Goal: Information Seeking & Learning: Get advice/opinions

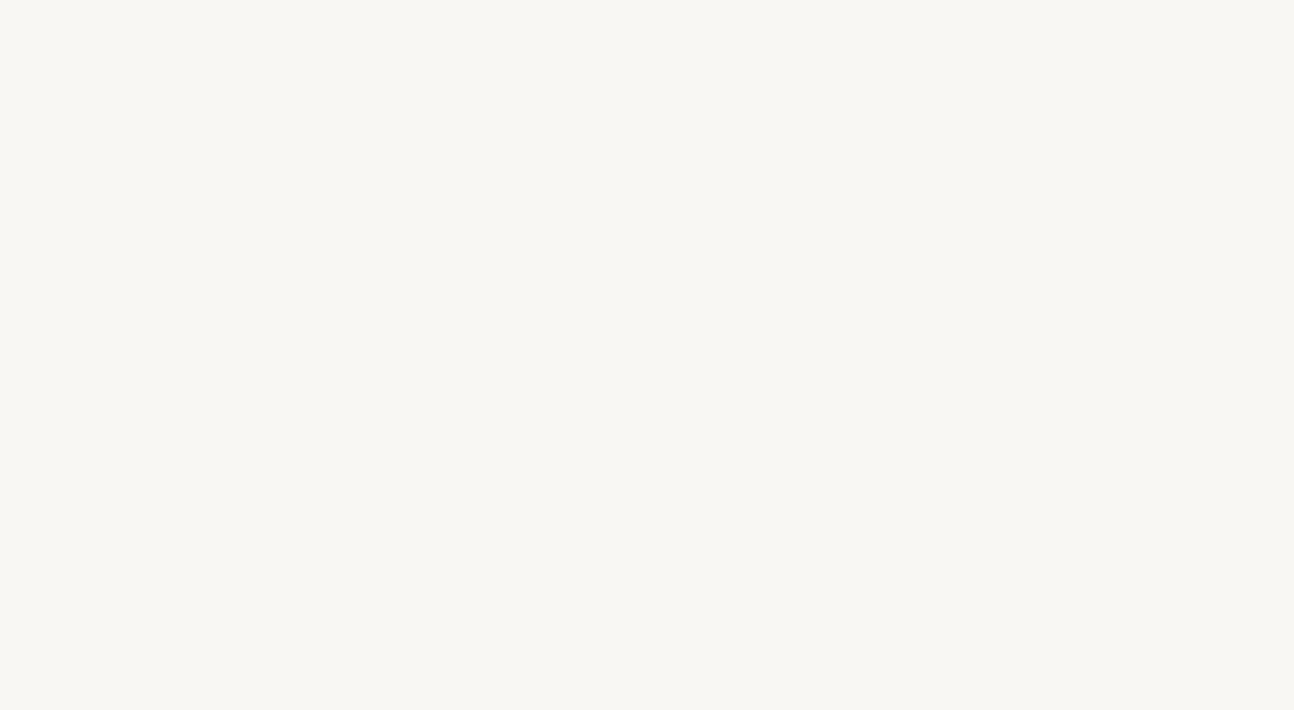
select select "US"
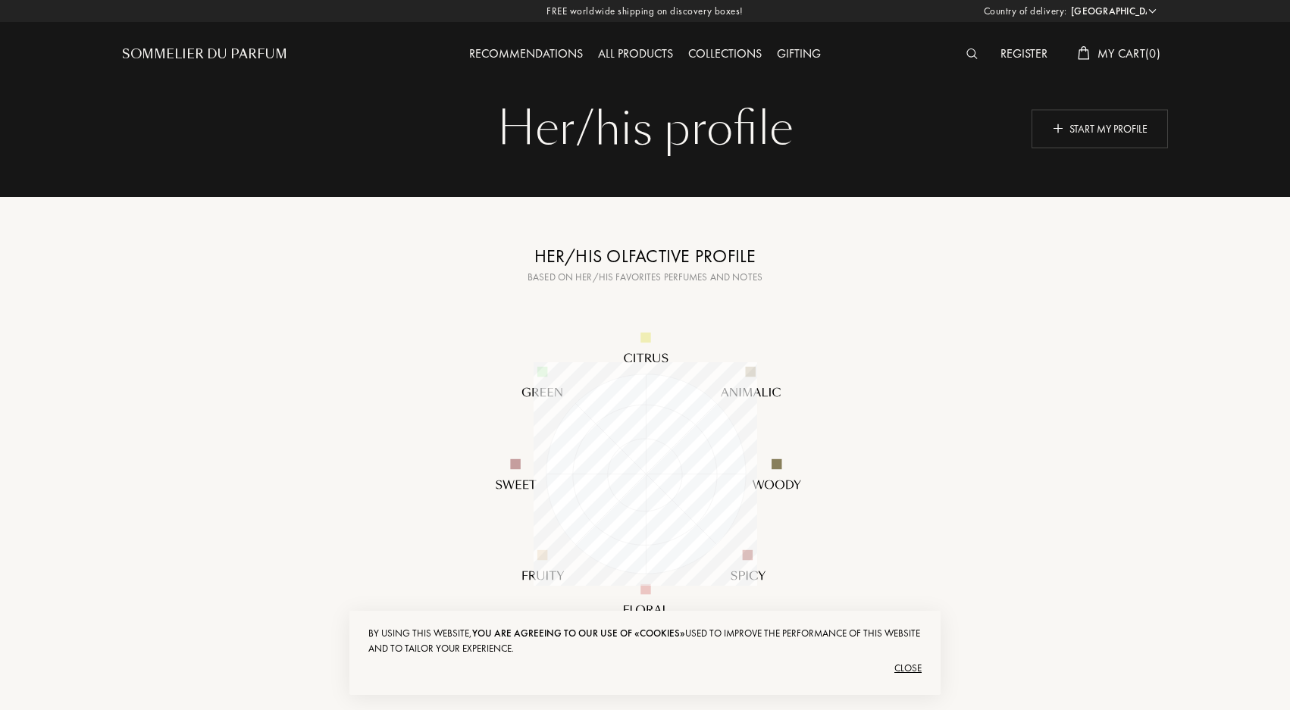
click at [642, 248] on div "Her/his olfactive profile" at bounding box center [644, 256] width 379 height 27
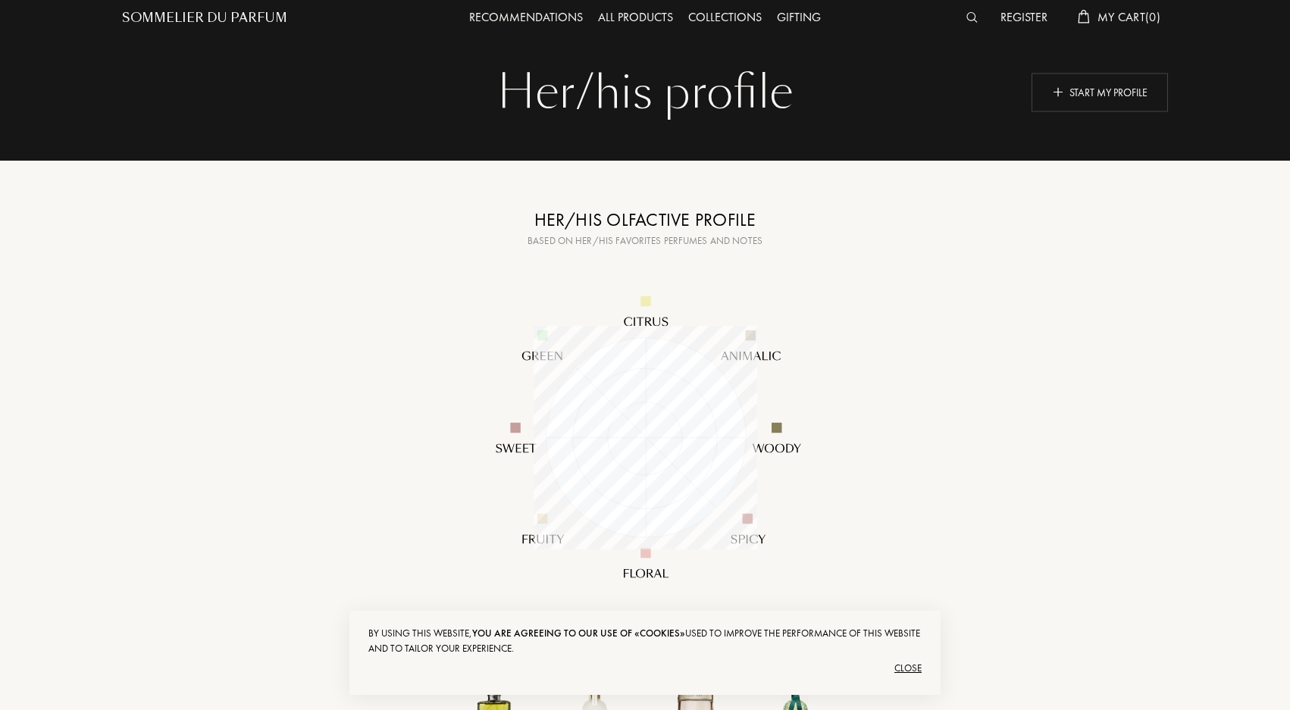
scroll to position [76, 0]
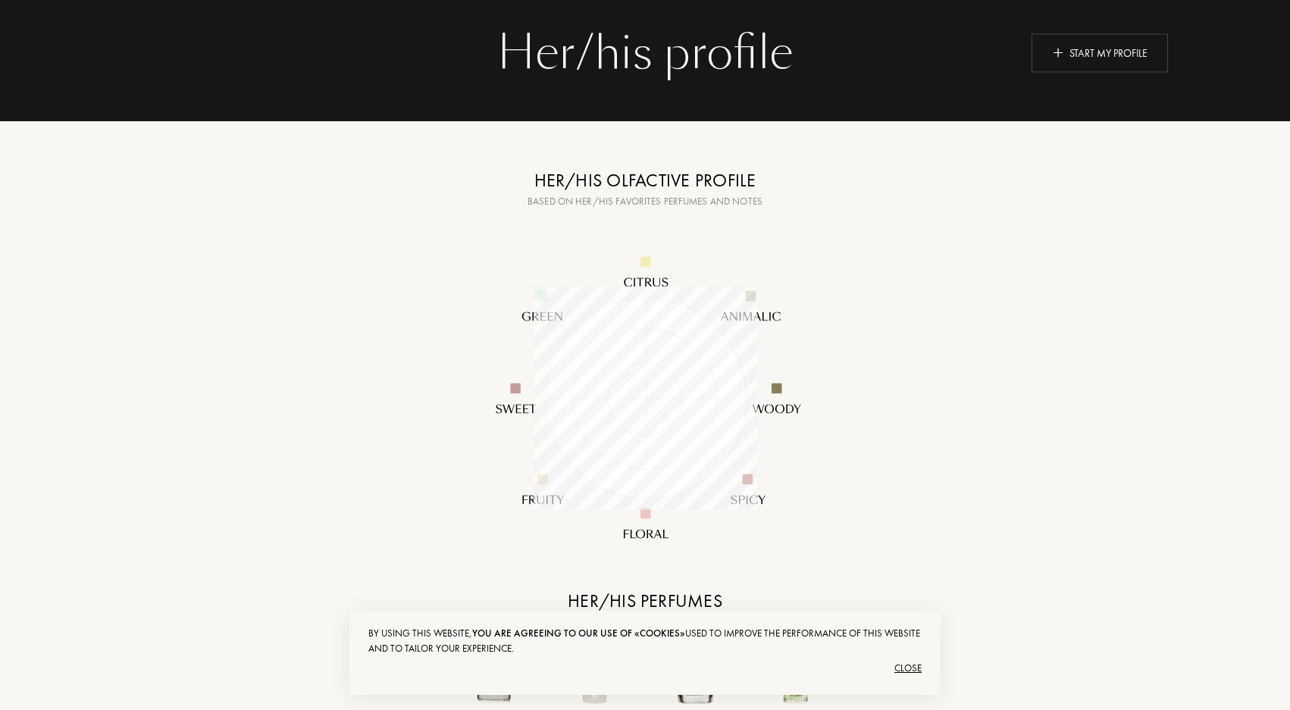
click at [913, 672] on div "Close" at bounding box center [644, 668] width 553 height 24
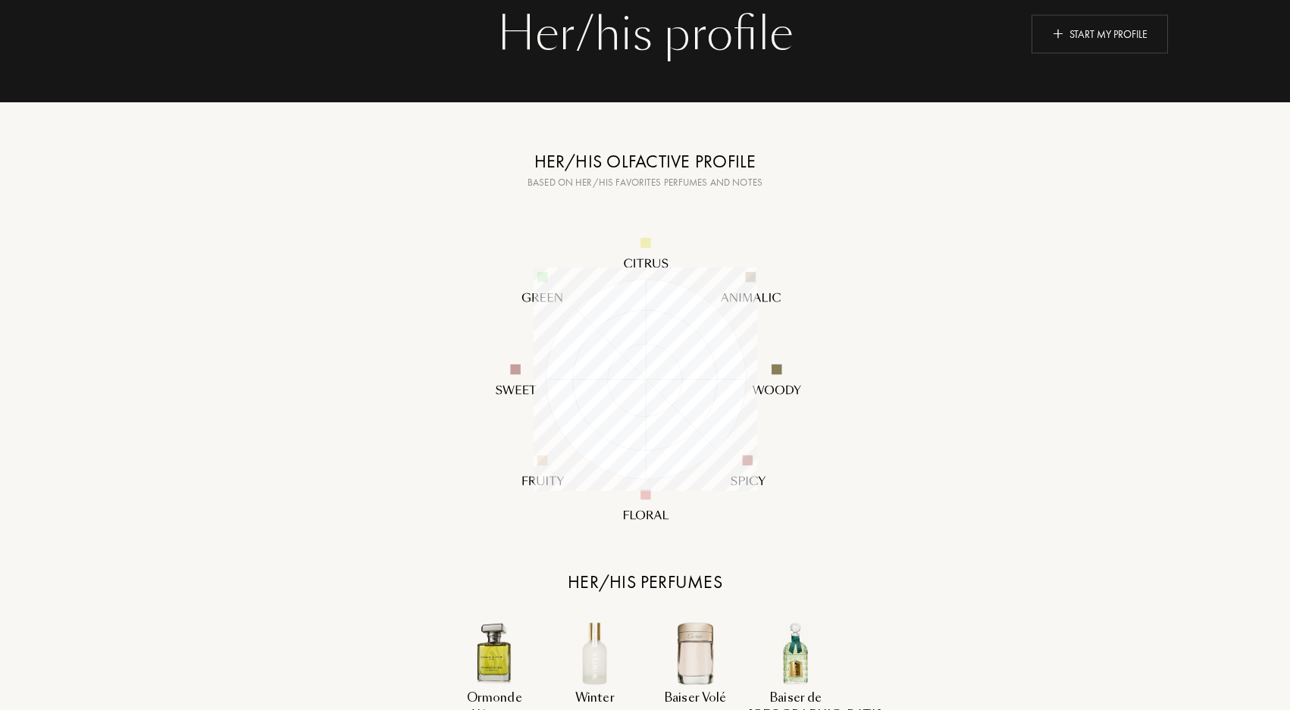
scroll to position [0, 0]
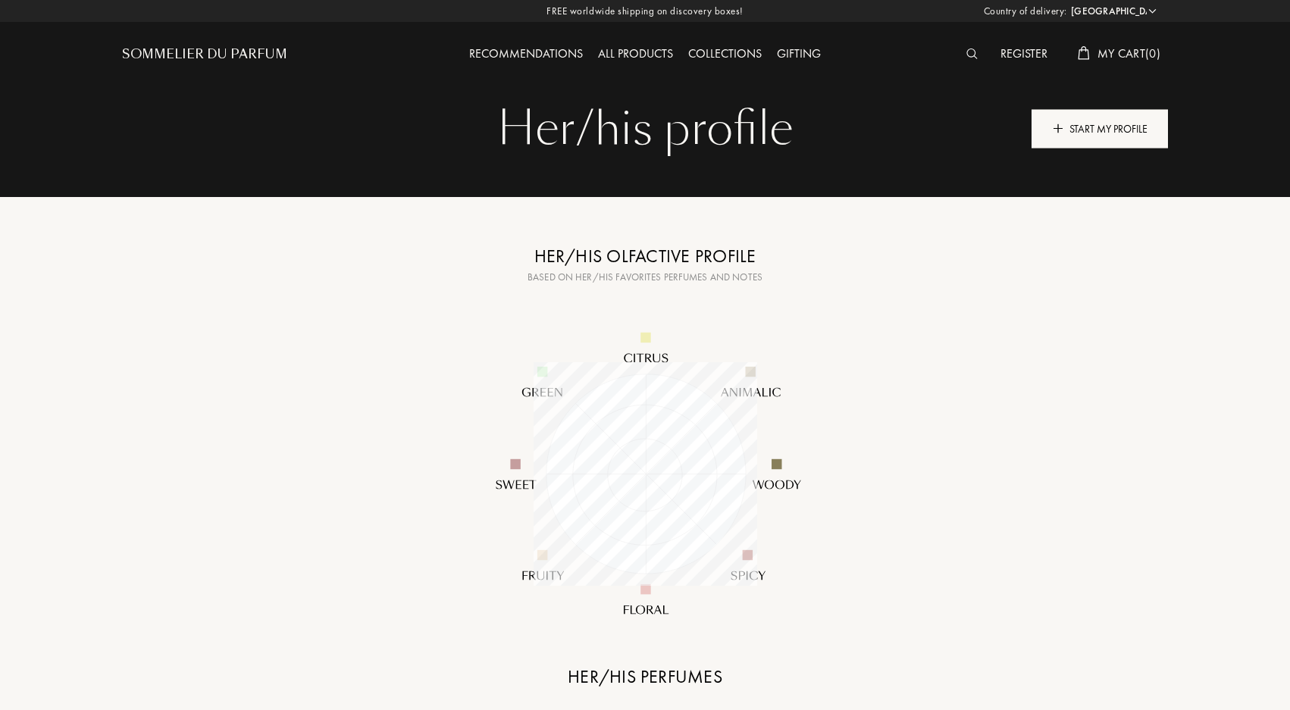
click at [1115, 126] on div "Start my profile" at bounding box center [1099, 128] width 136 height 39
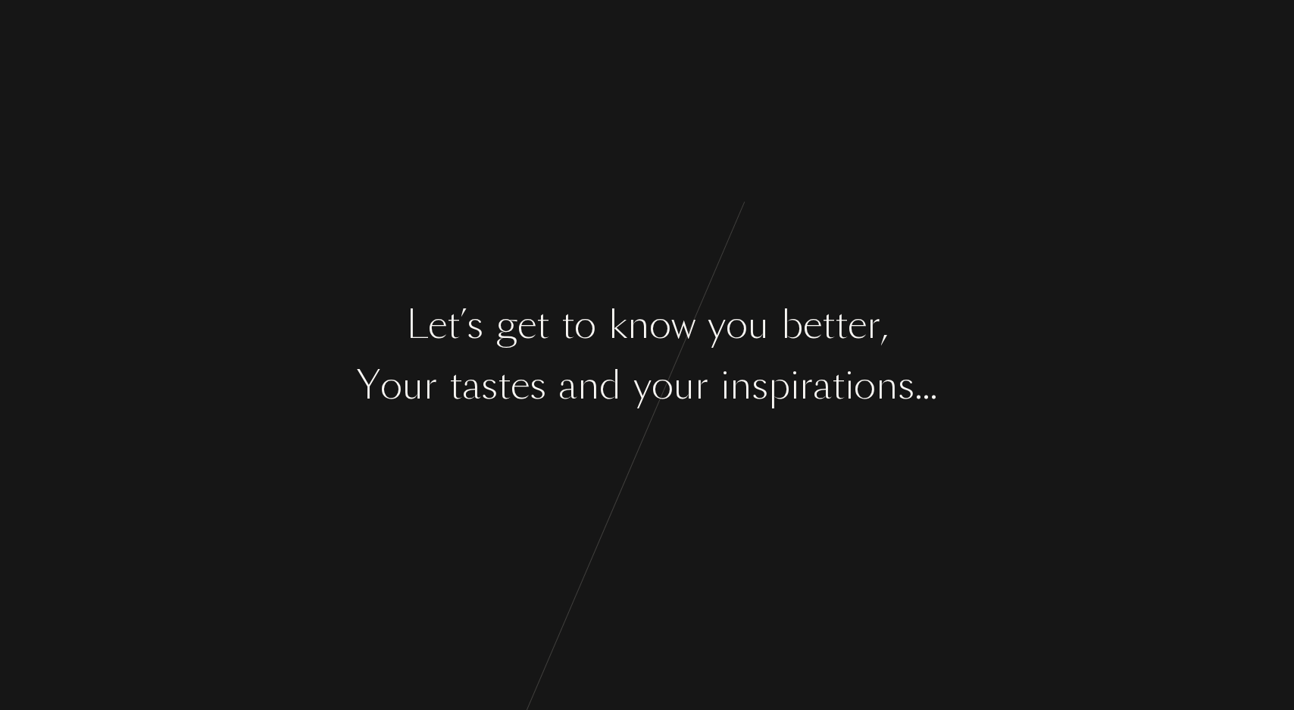
click at [751, 370] on div "n" at bounding box center [741, 385] width 22 height 57
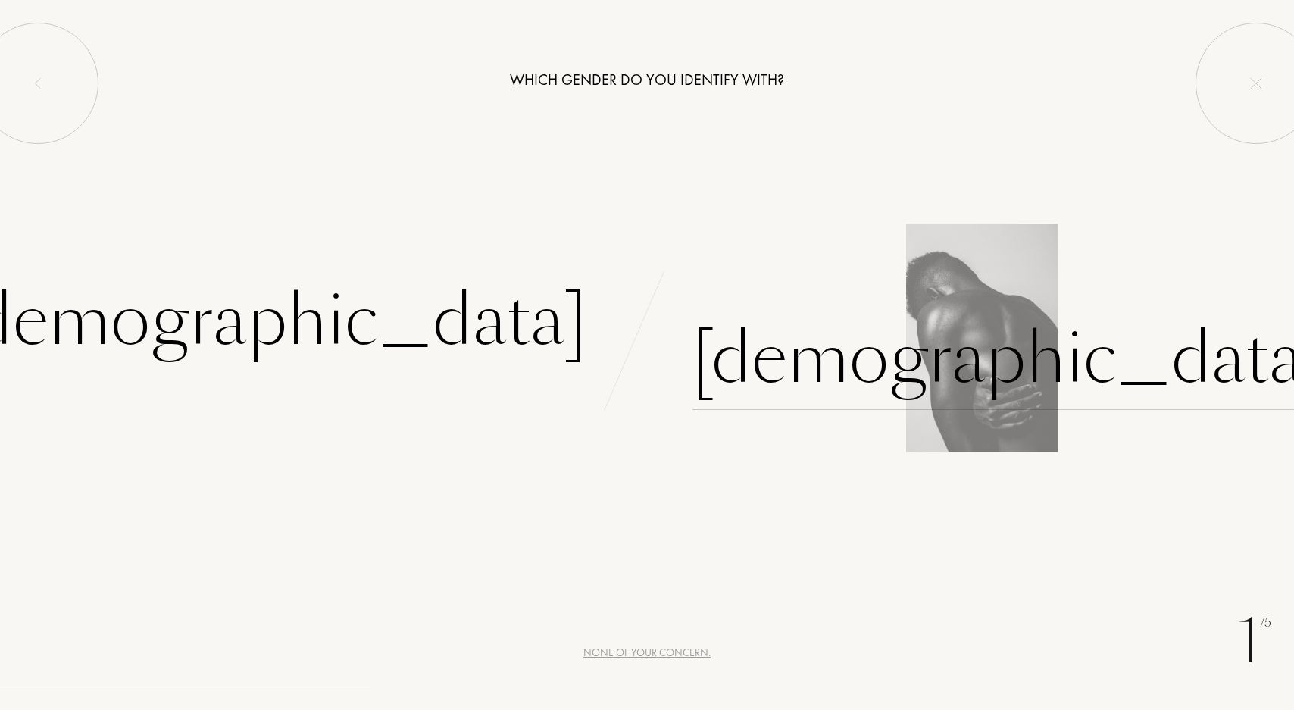
click at [775, 349] on div "Male" at bounding box center [1009, 359] width 633 height 102
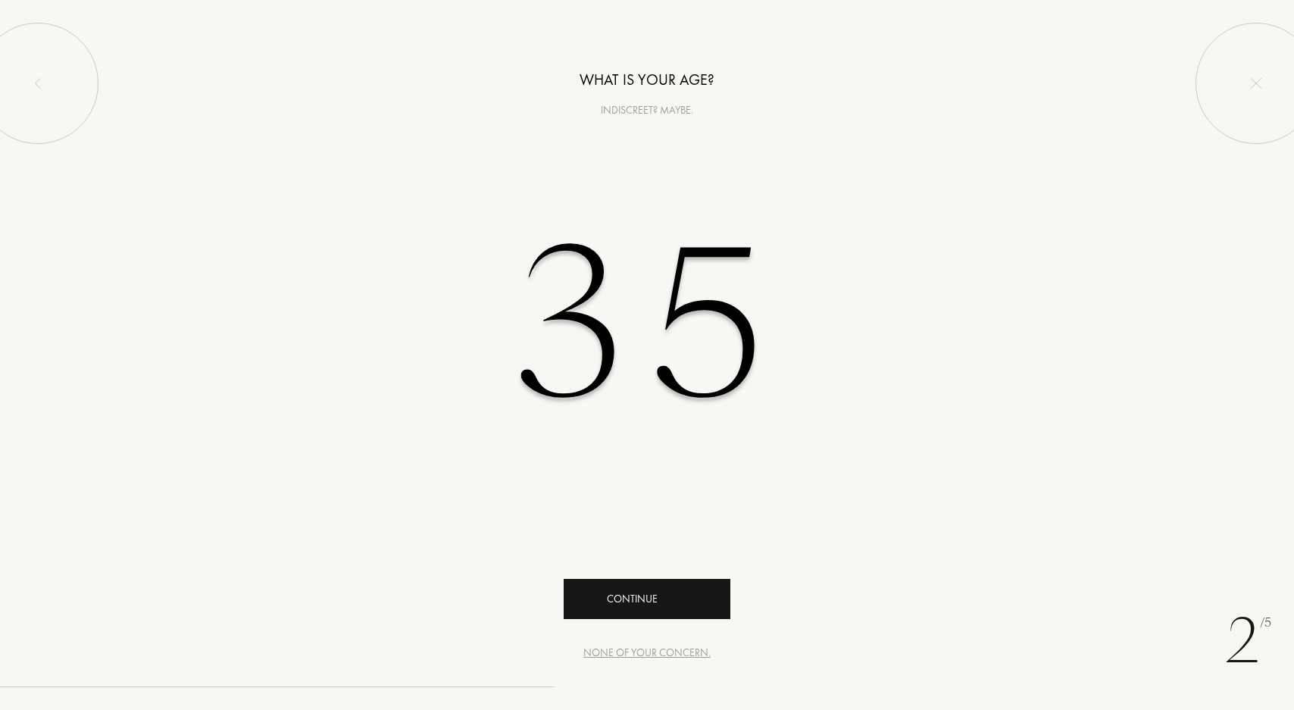
type input "35"
click at [639, 582] on div "Continue" at bounding box center [647, 599] width 167 height 40
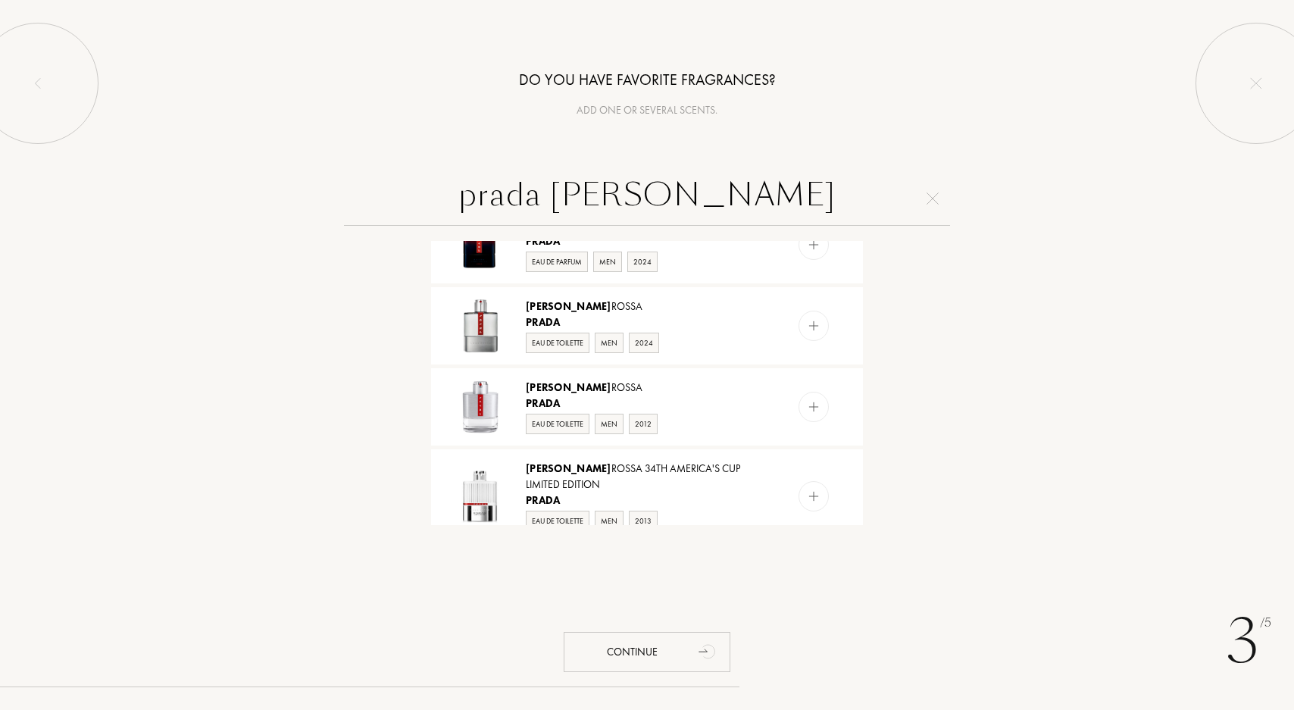
scroll to position [608, 0]
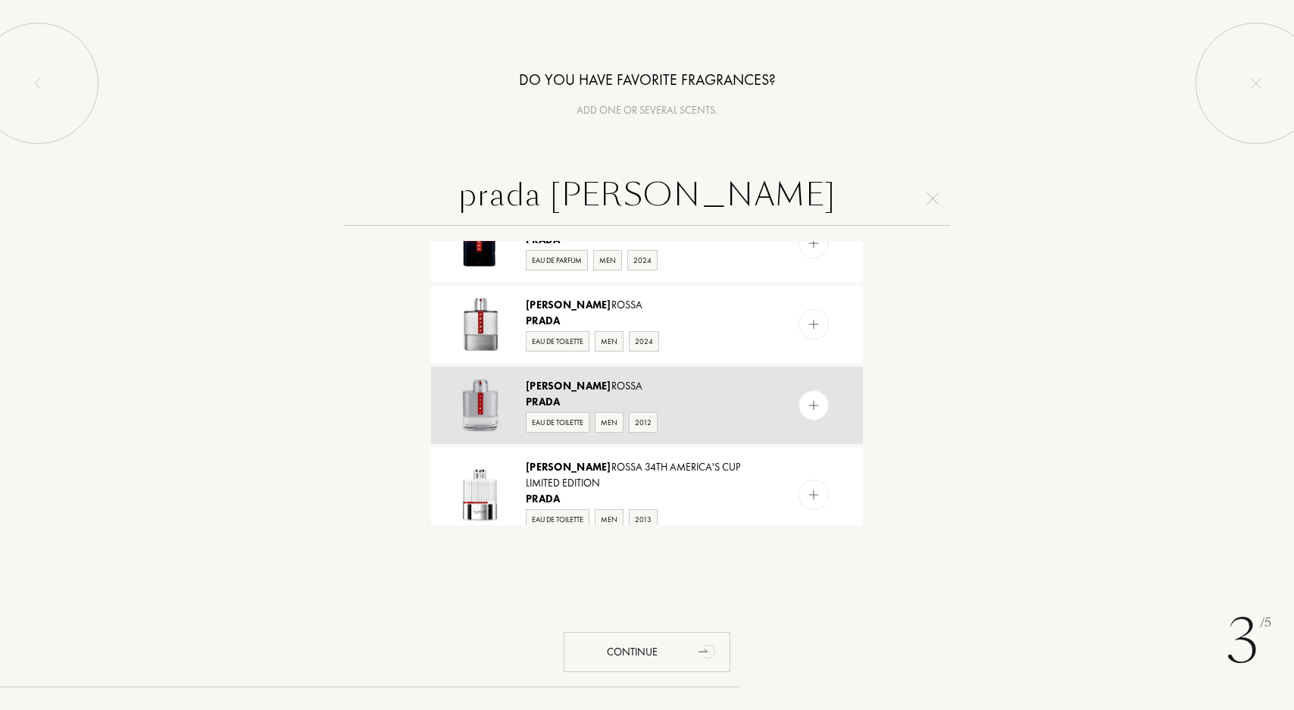
type input "prada luna"
click at [814, 404] on img at bounding box center [814, 406] width 14 height 14
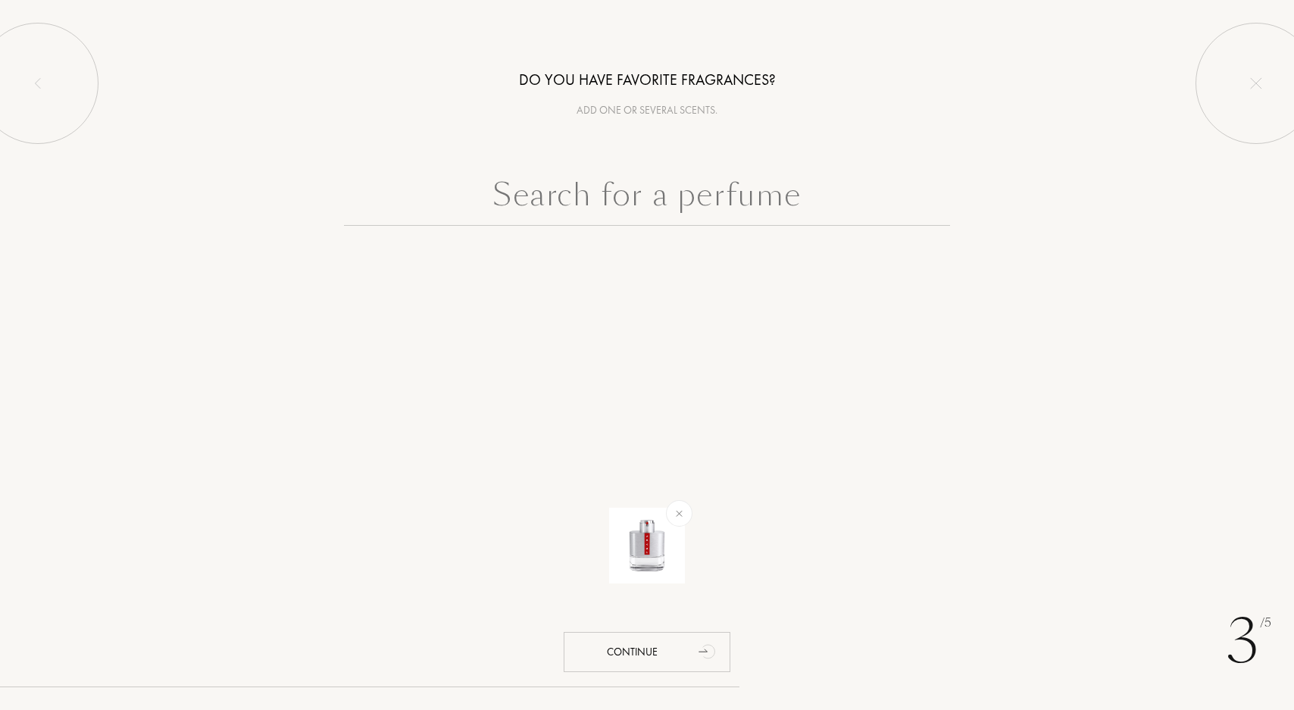
click at [682, 348] on div "3 /5 Do you have favorite fragrances? Add one or several scents. Continue" at bounding box center [647, 355] width 1294 height 710
drag, startPoint x: 631, startPoint y: 158, endPoint x: 643, endPoint y: 171, distance: 18.3
click at [633, 165] on div "Do you have favorite fragrances? Add one or several scents. Continue" at bounding box center [647, 151] width 1294 height 302
click at [644, 200] on input "text" at bounding box center [647, 198] width 606 height 55
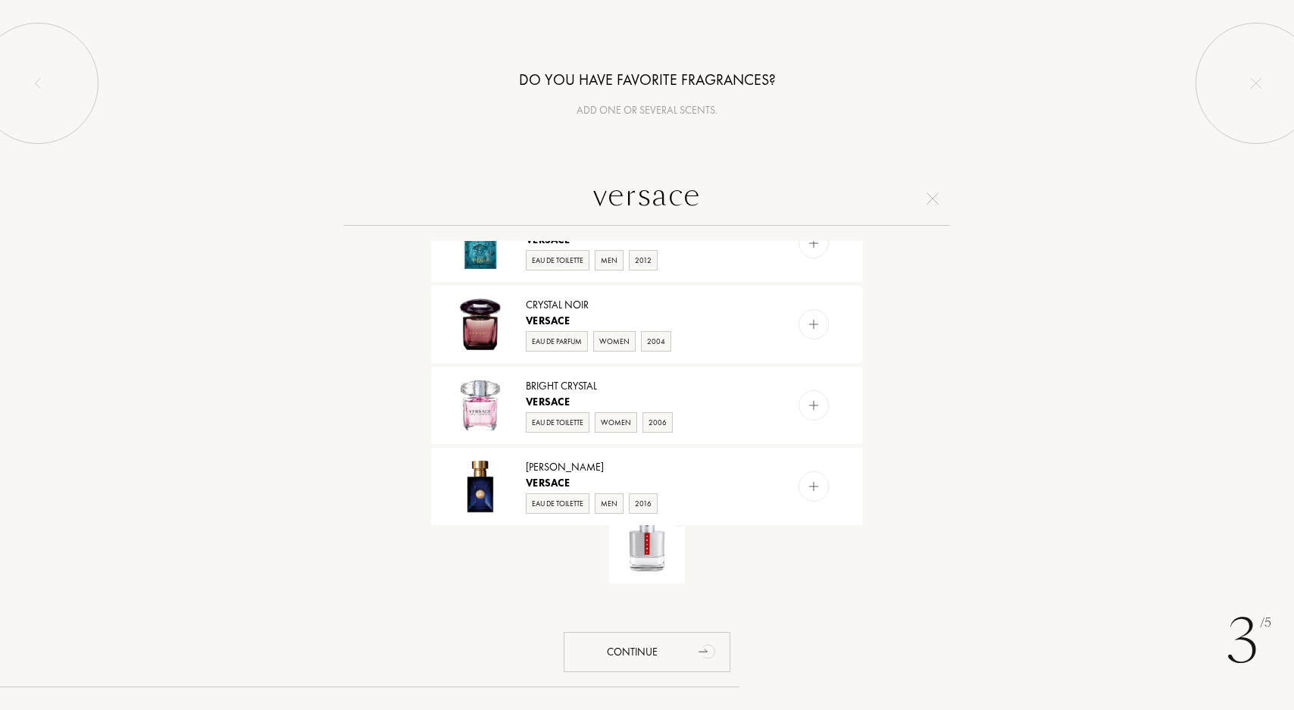
scroll to position [1186, 0]
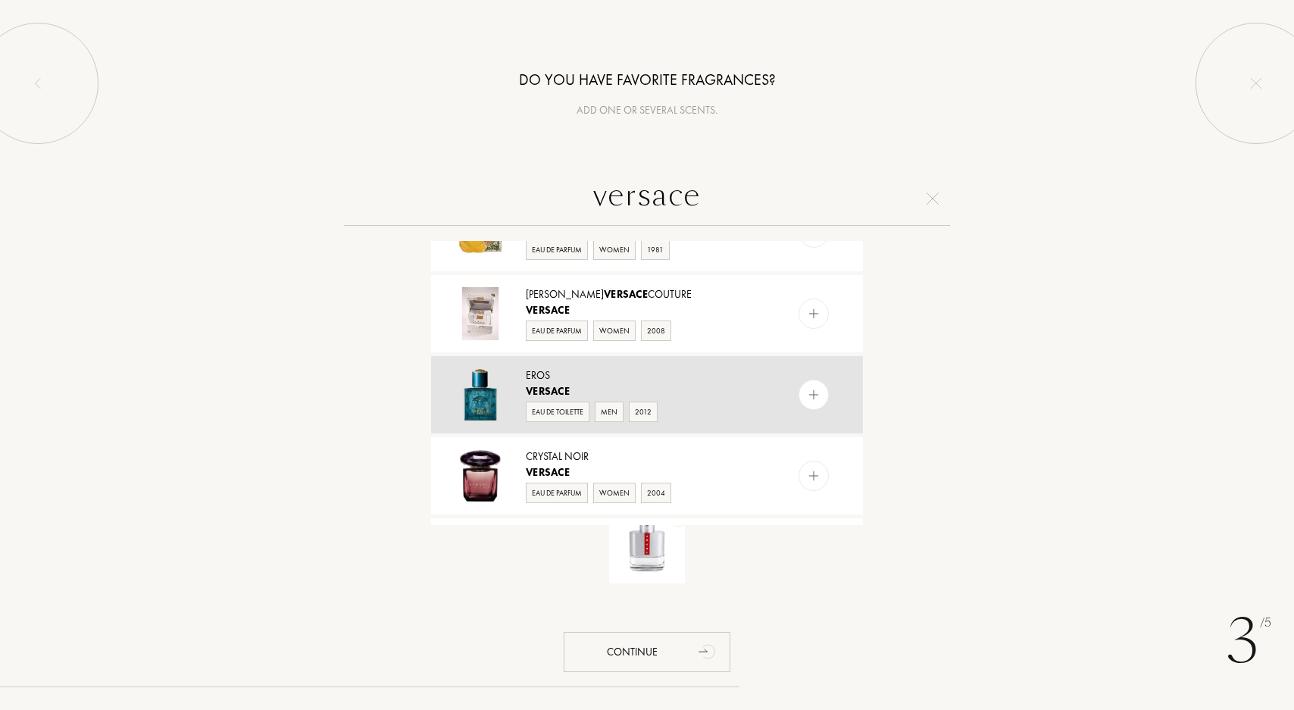
type input "versace"
click at [815, 396] on img at bounding box center [814, 395] width 14 height 14
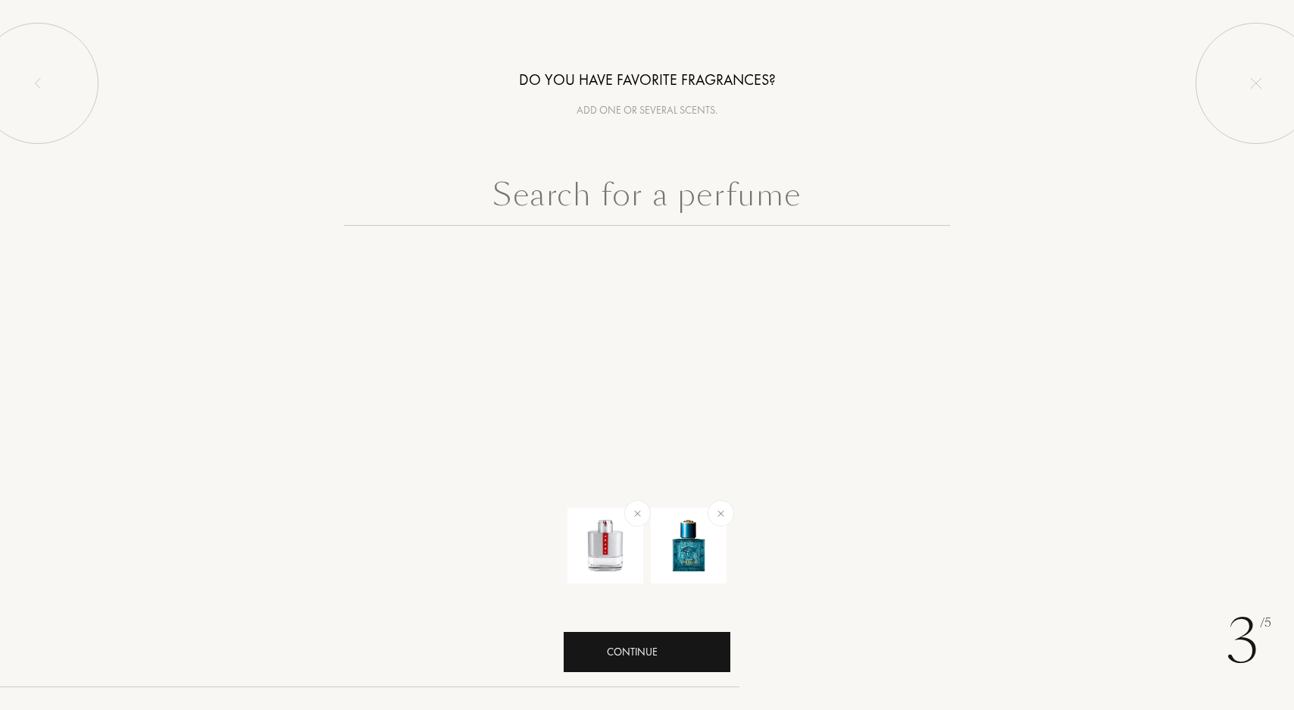
click at [657, 639] on div "Continue" at bounding box center [647, 652] width 167 height 40
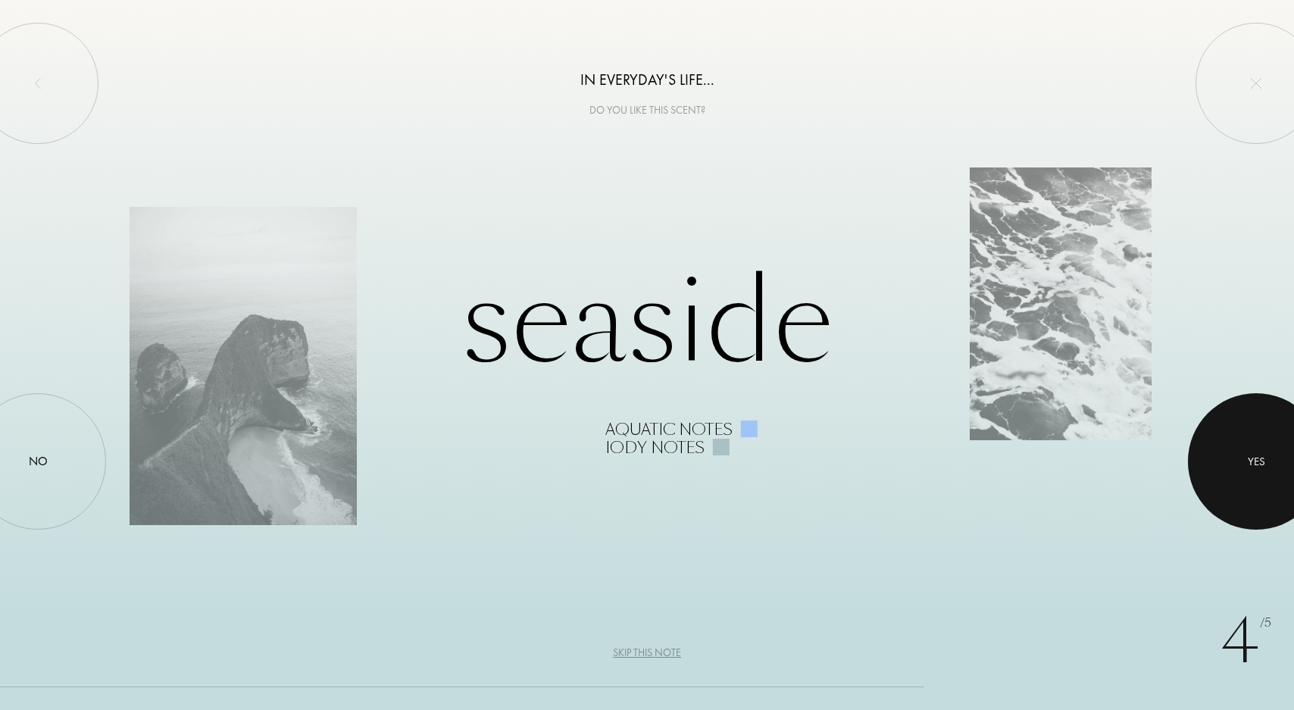
click at [1225, 459] on div at bounding box center [1256, 461] width 136 height 136
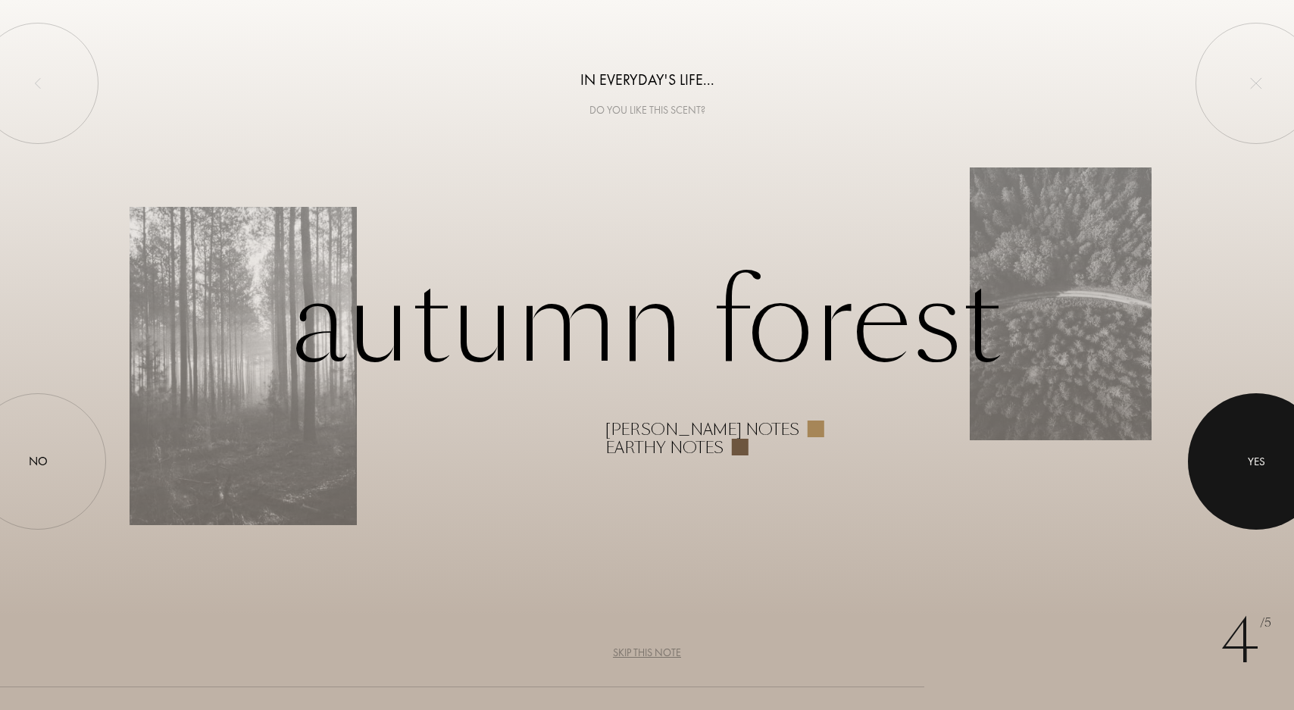
click at [1225, 459] on div at bounding box center [1256, 461] width 136 height 136
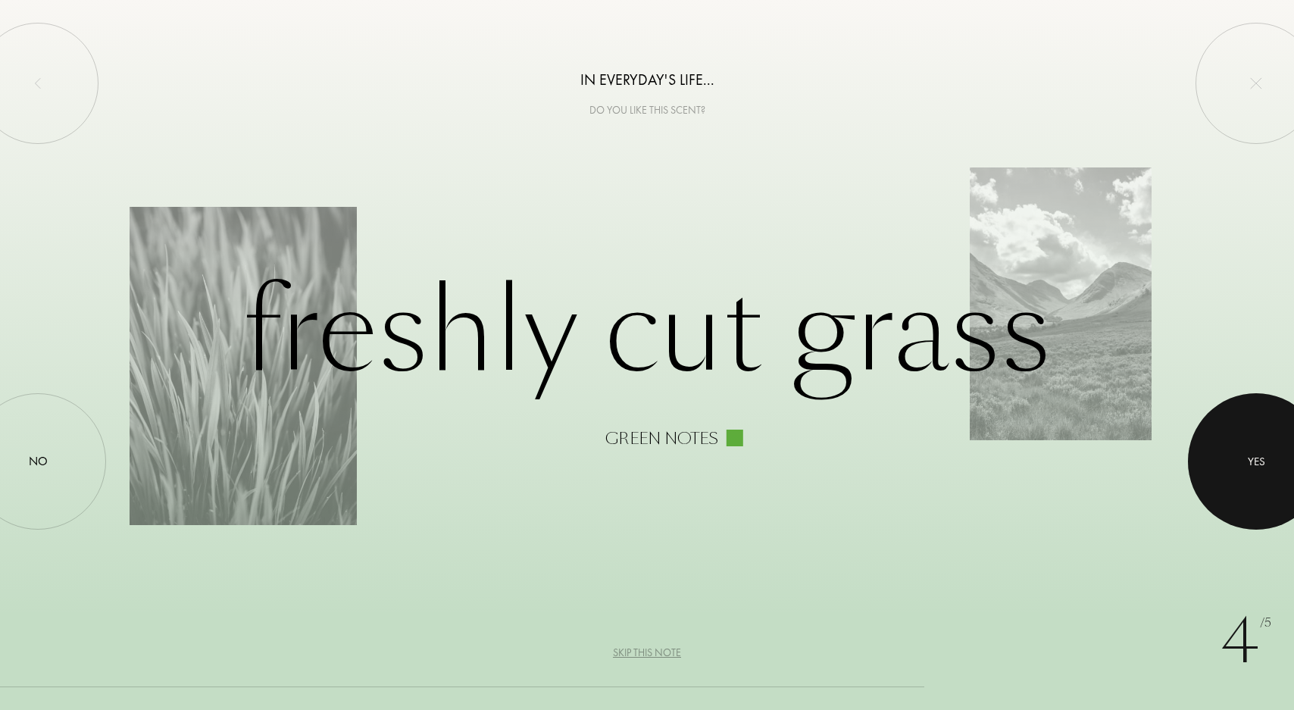
click at [1225, 459] on div at bounding box center [1256, 461] width 136 height 136
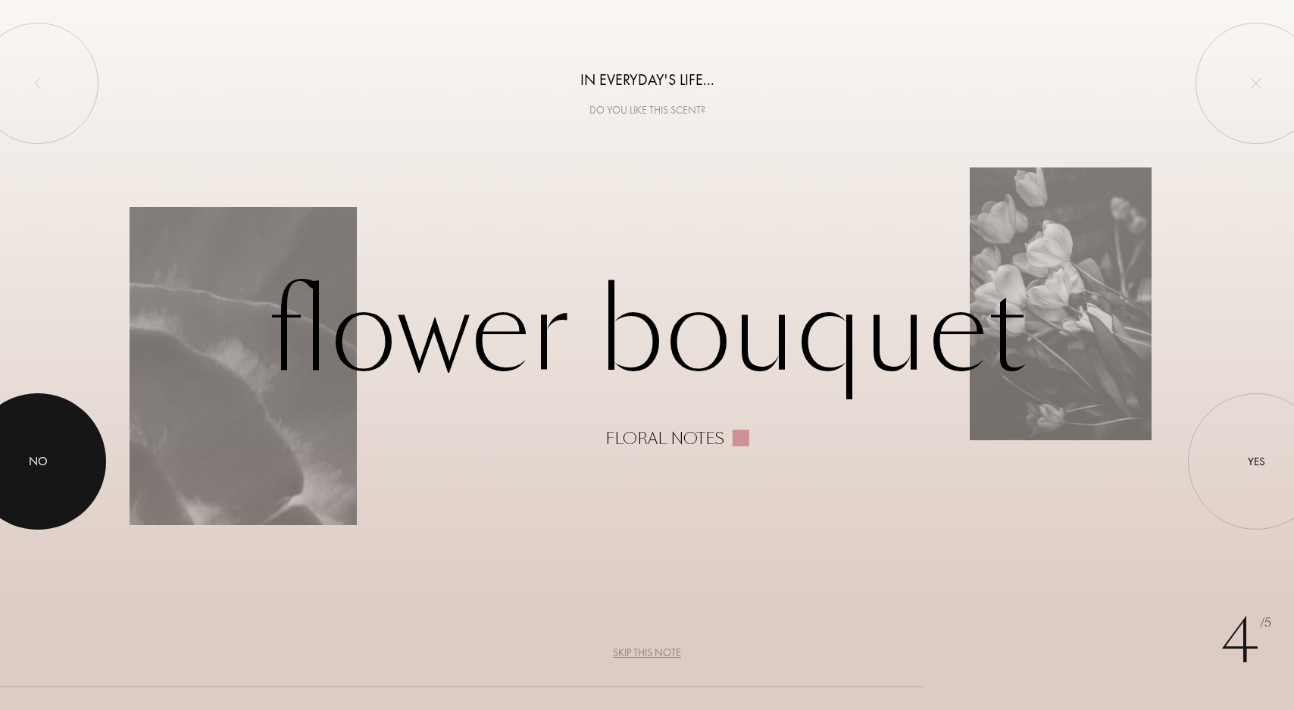
click at [64, 477] on div at bounding box center [38, 461] width 136 height 136
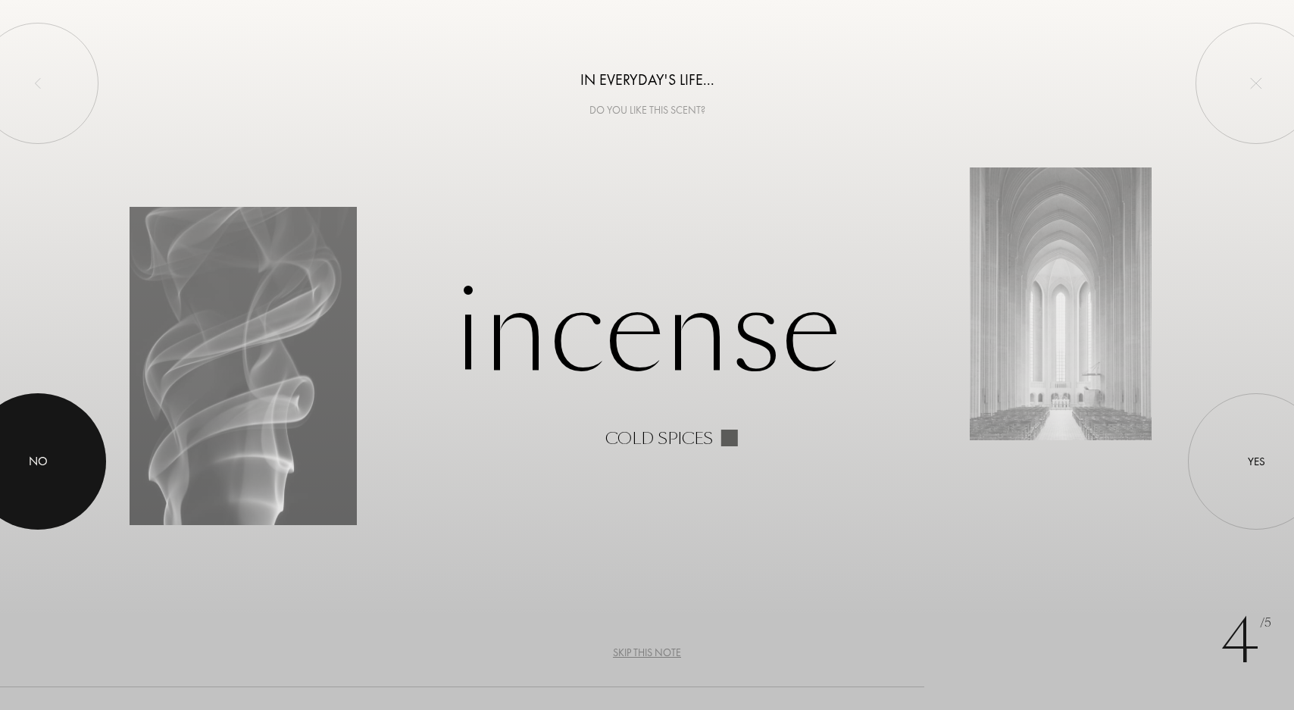
click at [62, 454] on div at bounding box center [38, 461] width 136 height 136
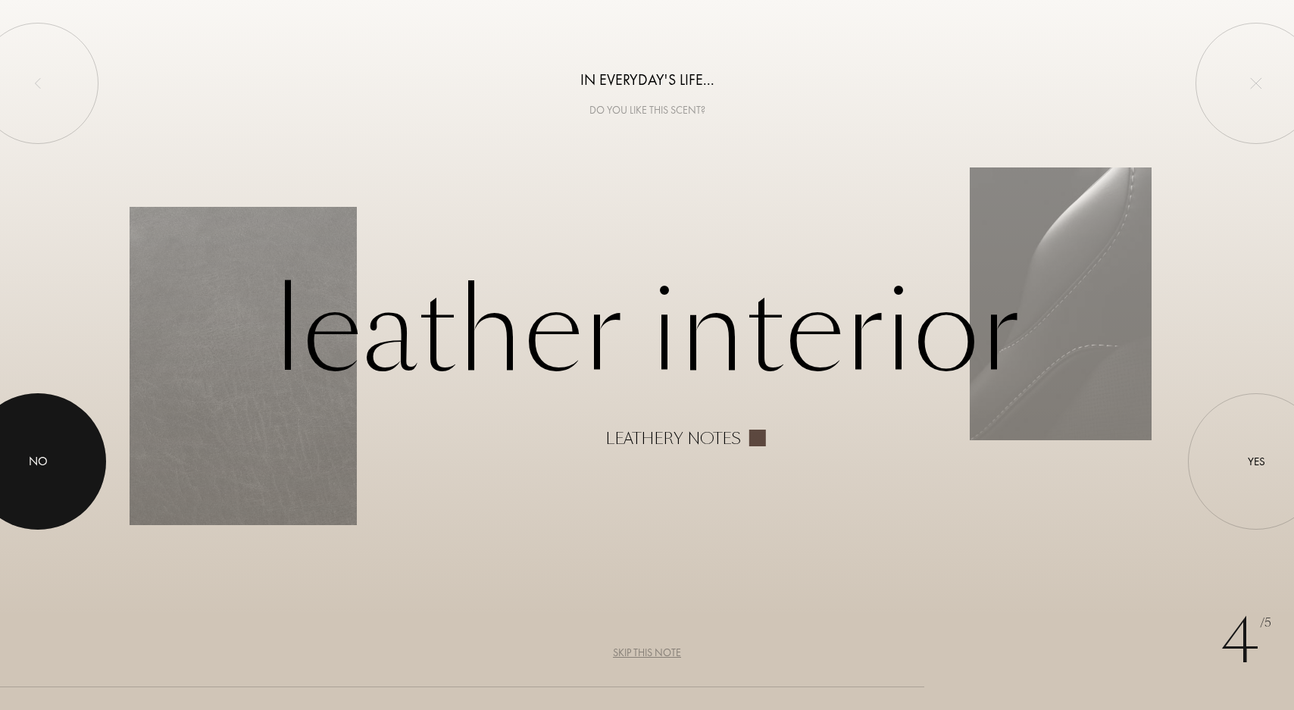
click at [62, 454] on div at bounding box center [38, 461] width 136 height 136
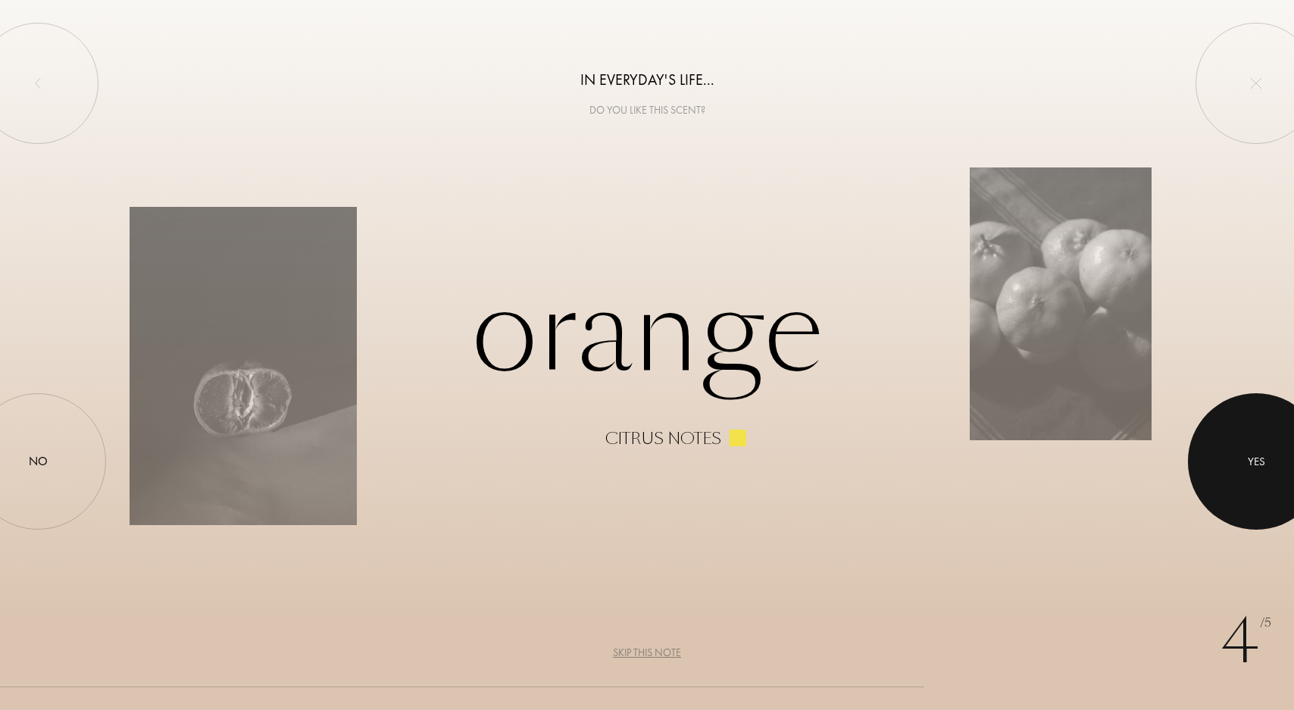
click at [1213, 488] on div at bounding box center [1256, 461] width 136 height 136
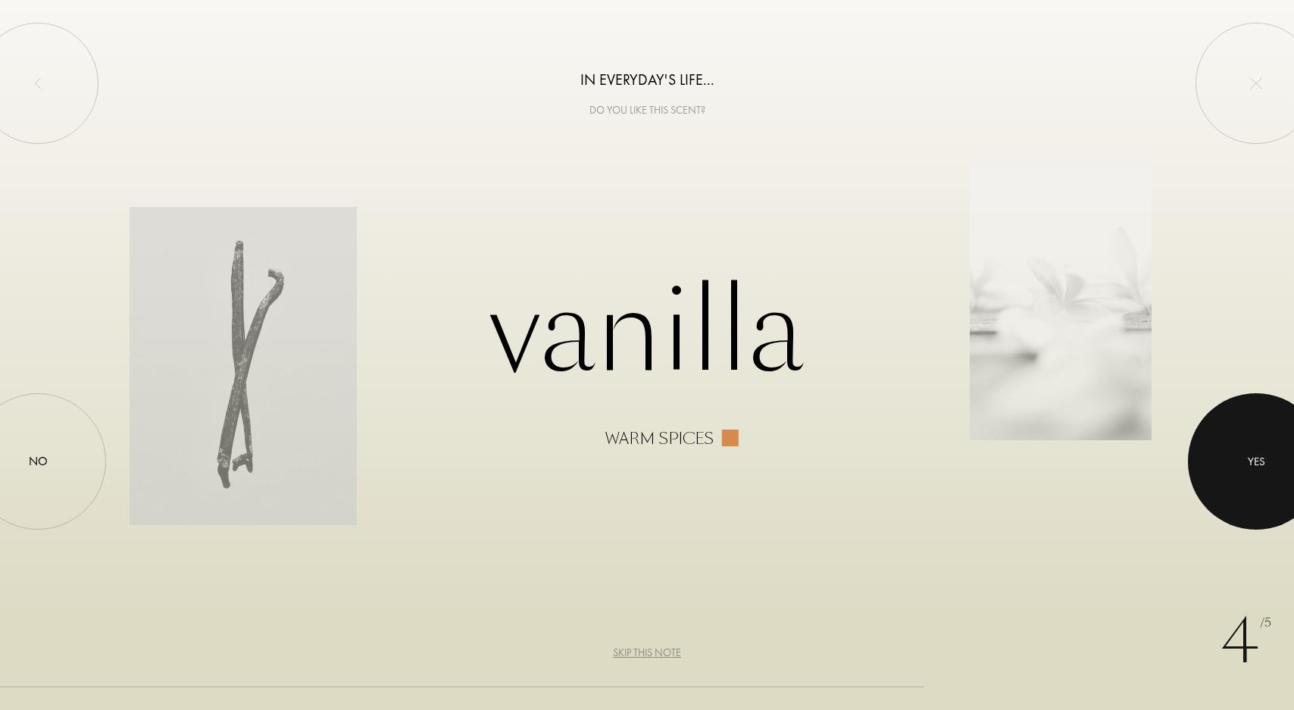
click at [1220, 471] on div at bounding box center [1256, 461] width 136 height 136
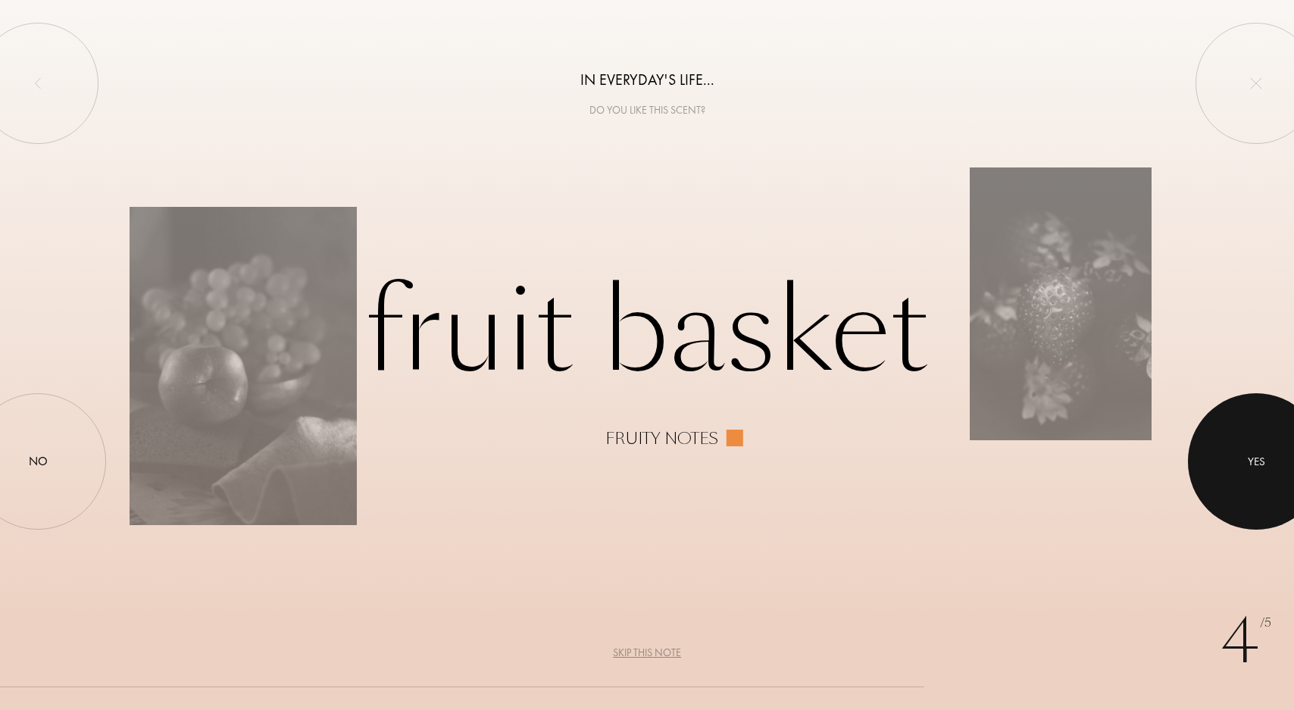
click at [1192, 483] on div "Yes" at bounding box center [1256, 461] width 136 height 136
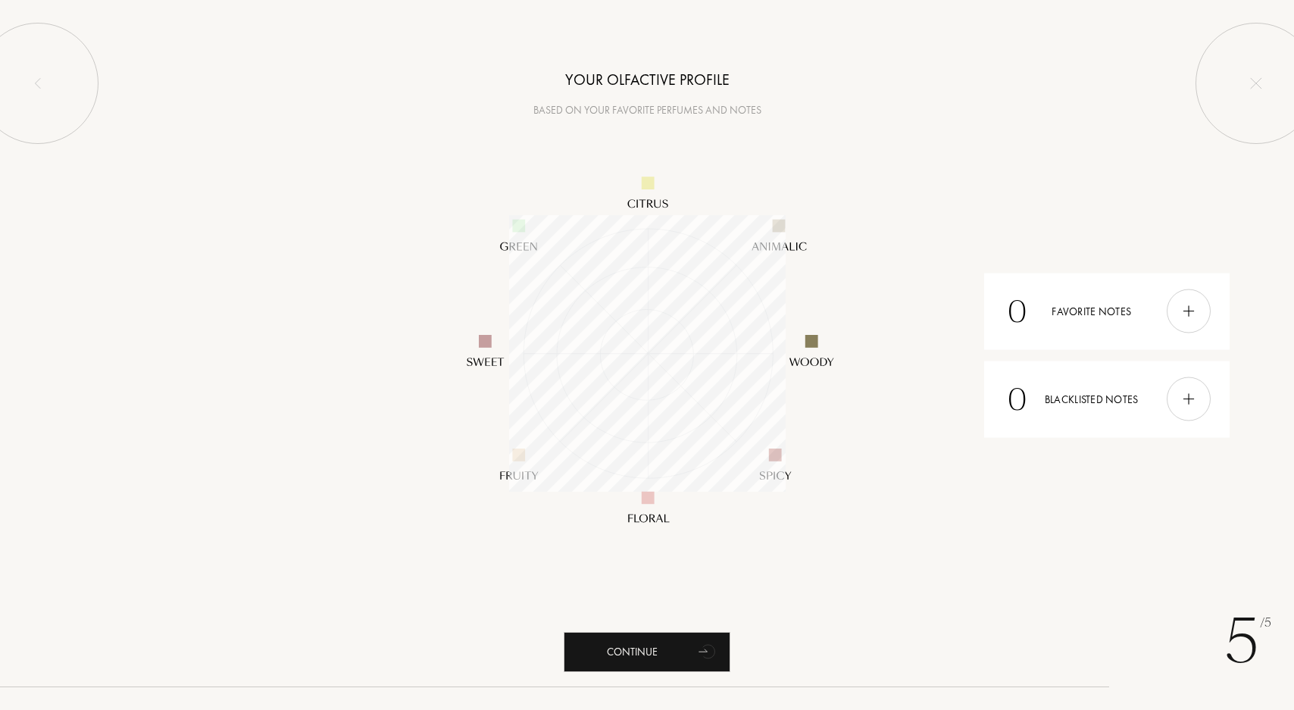
scroll to position [277, 277]
click at [669, 654] on div "Continue" at bounding box center [647, 652] width 167 height 40
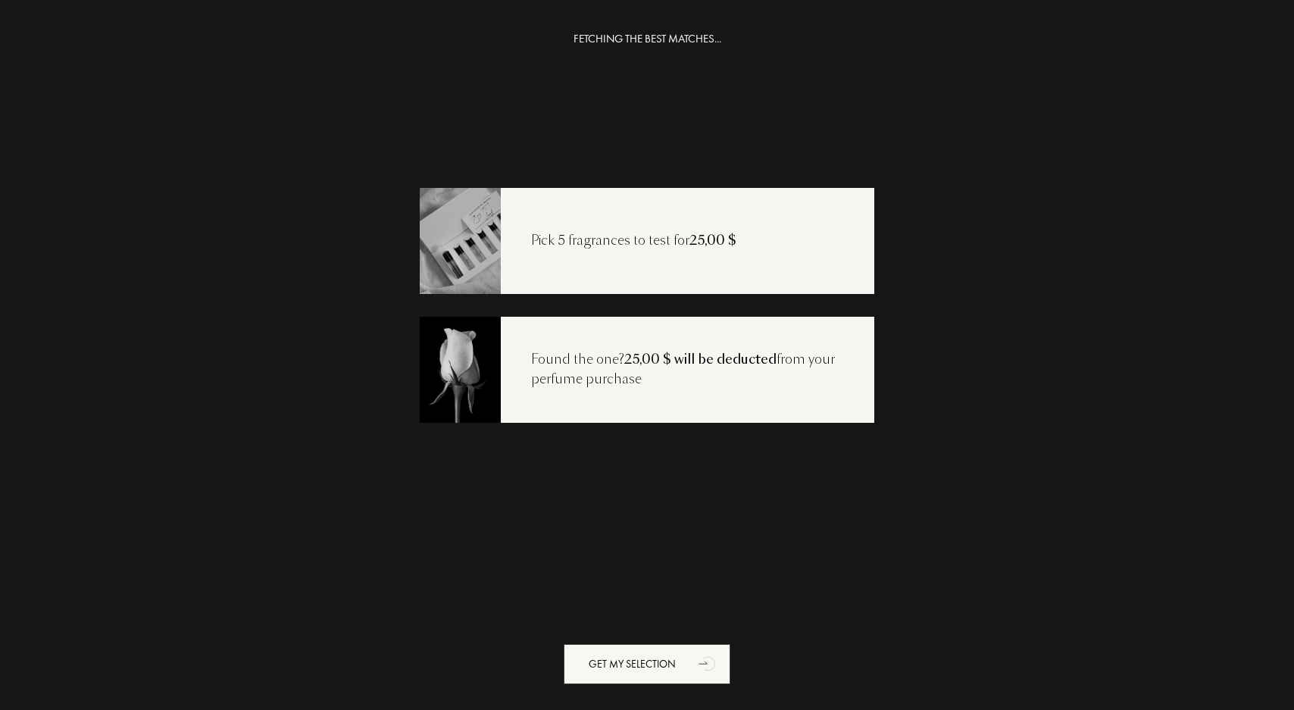
scroll to position [30, 0]
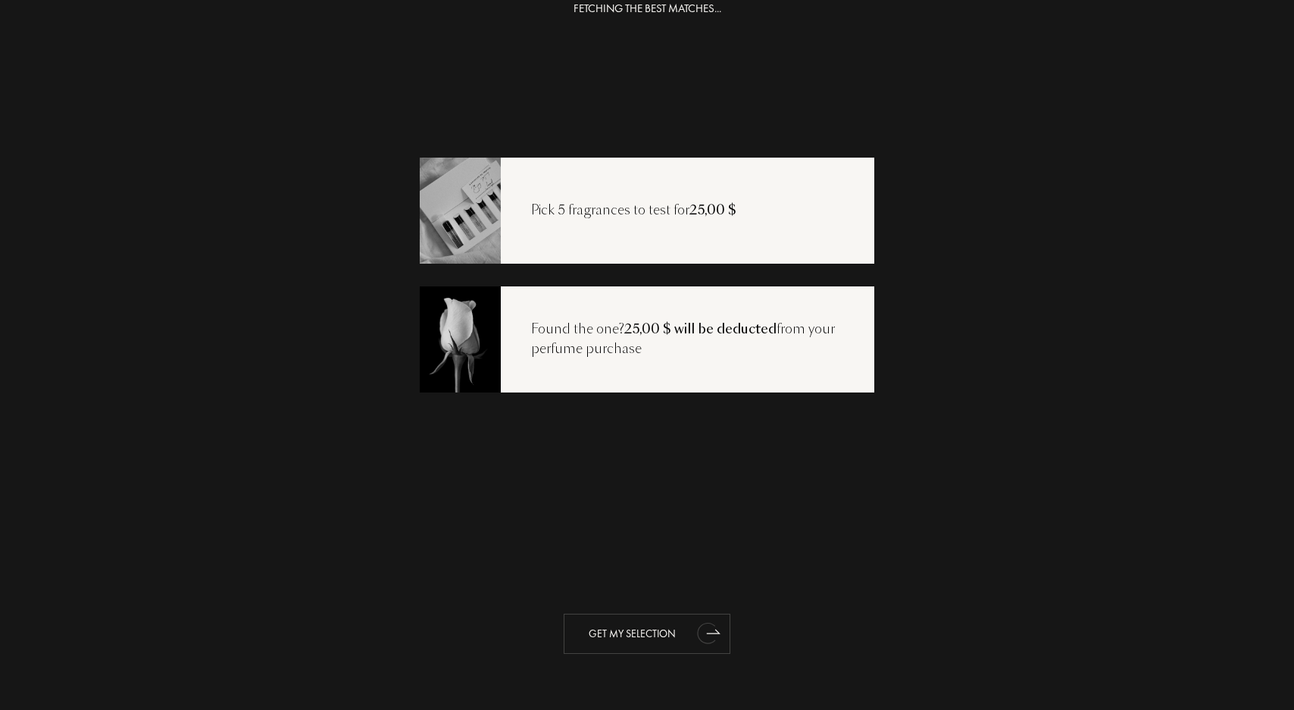
click at [693, 635] on icon "animation" at bounding box center [708, 633] width 30 height 30
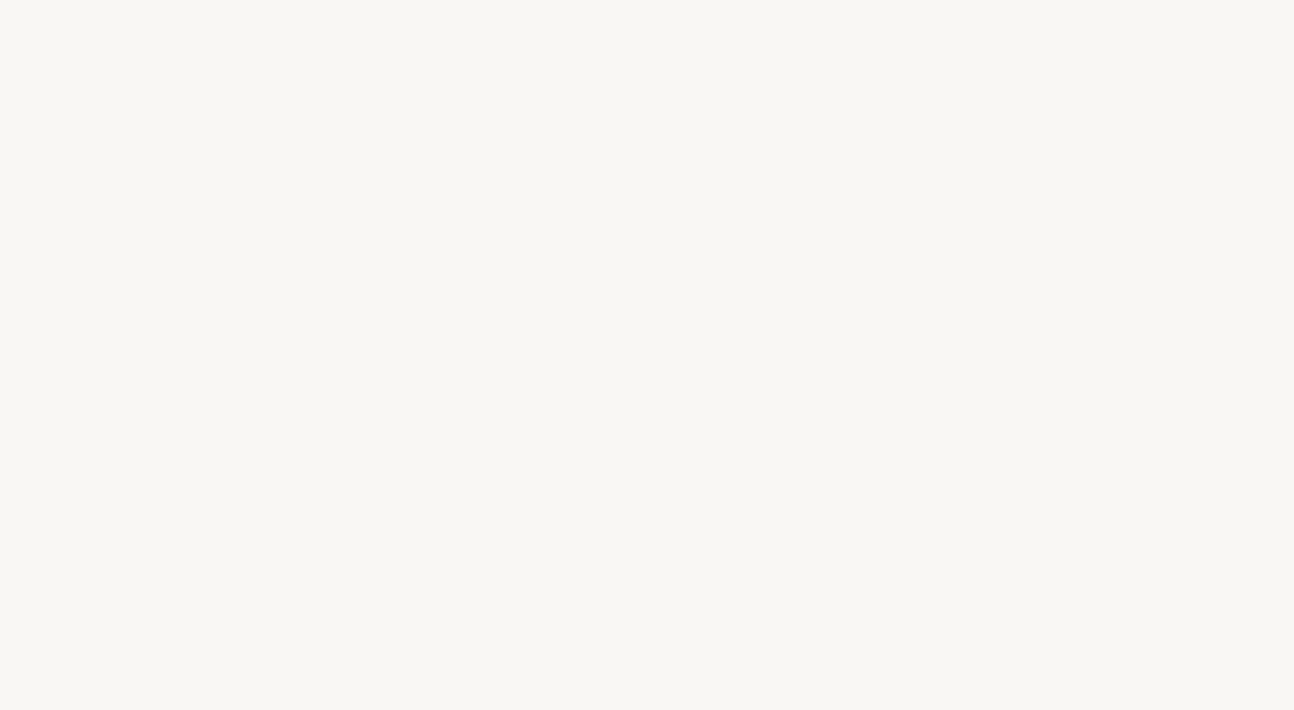
select select "US"
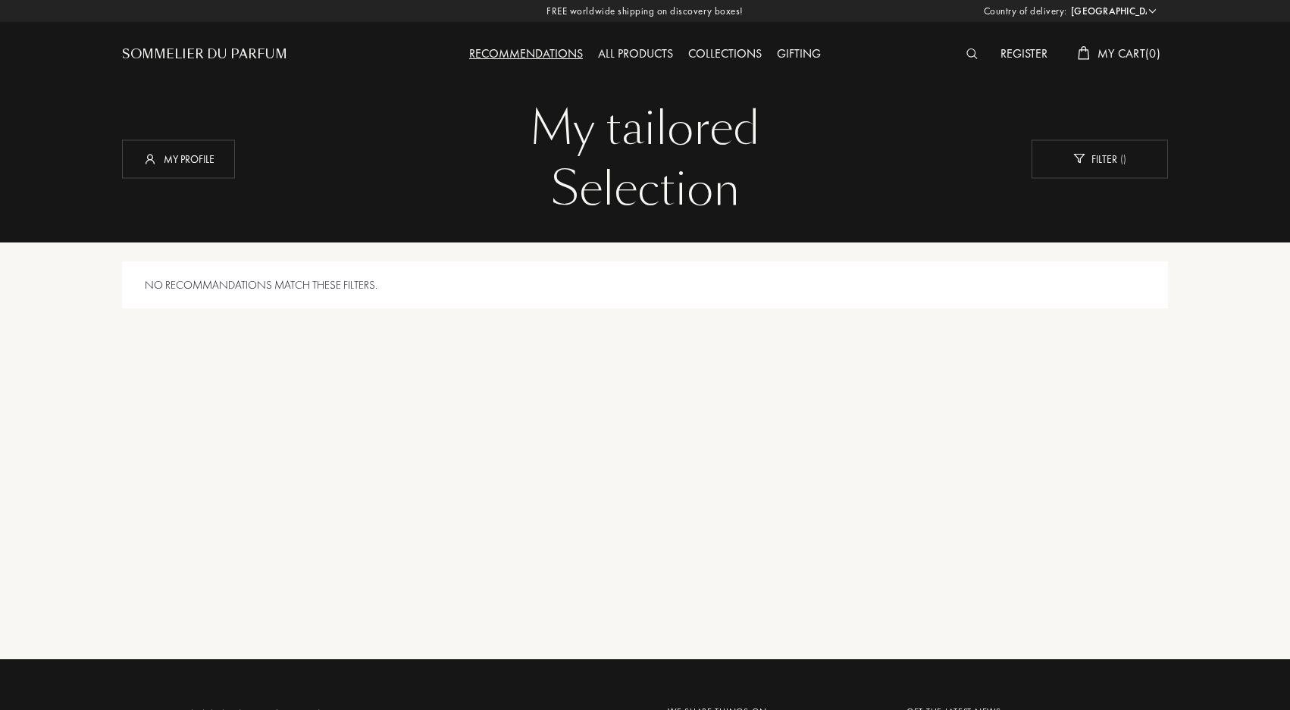
click at [625, 278] on div "No recommandations match these filters." at bounding box center [645, 285] width 1046 height 48
click at [534, 52] on div "Recommendations" at bounding box center [526, 55] width 129 height 20
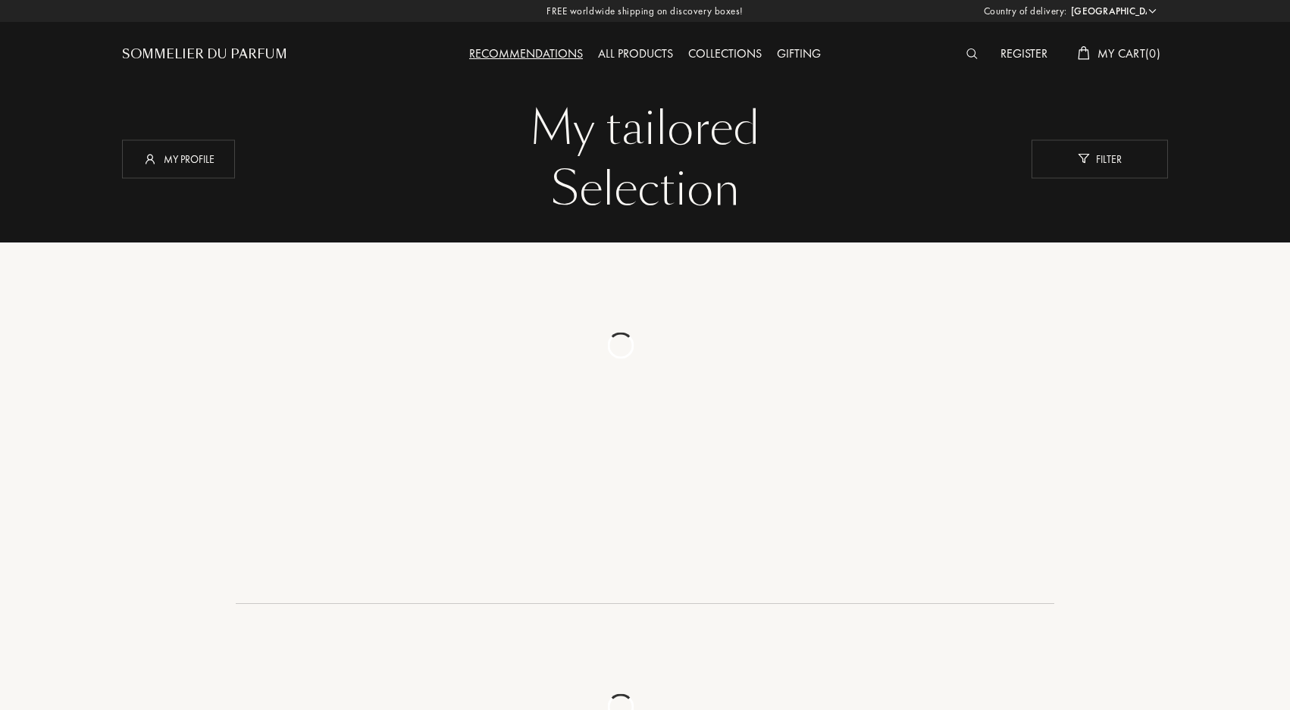
select select "US"
